Goal: Find specific page/section

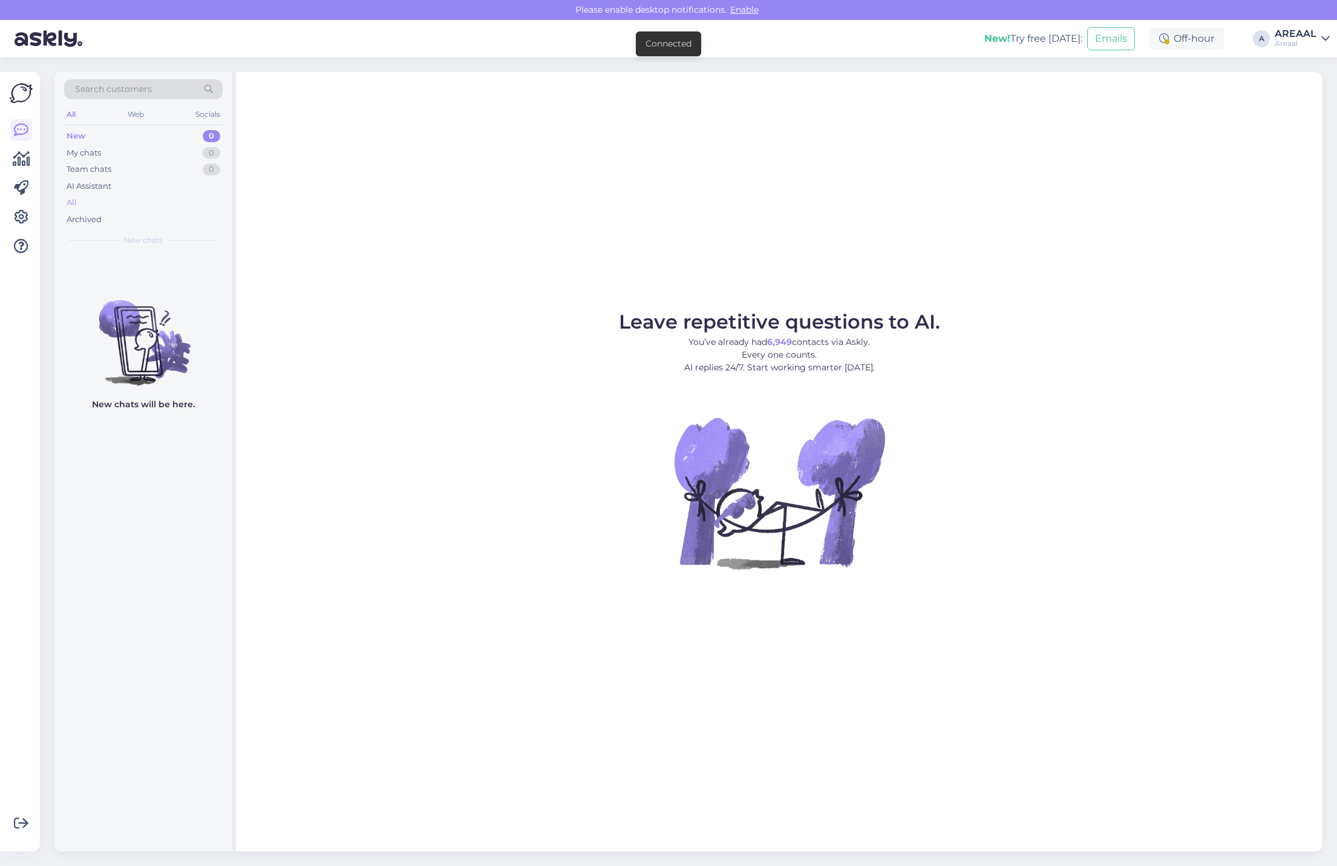
click at [176, 200] on div "All" at bounding box center [143, 202] width 159 height 17
click at [136, 200] on div "All" at bounding box center [143, 202] width 159 height 17
